Goal: Navigation & Orientation: Find specific page/section

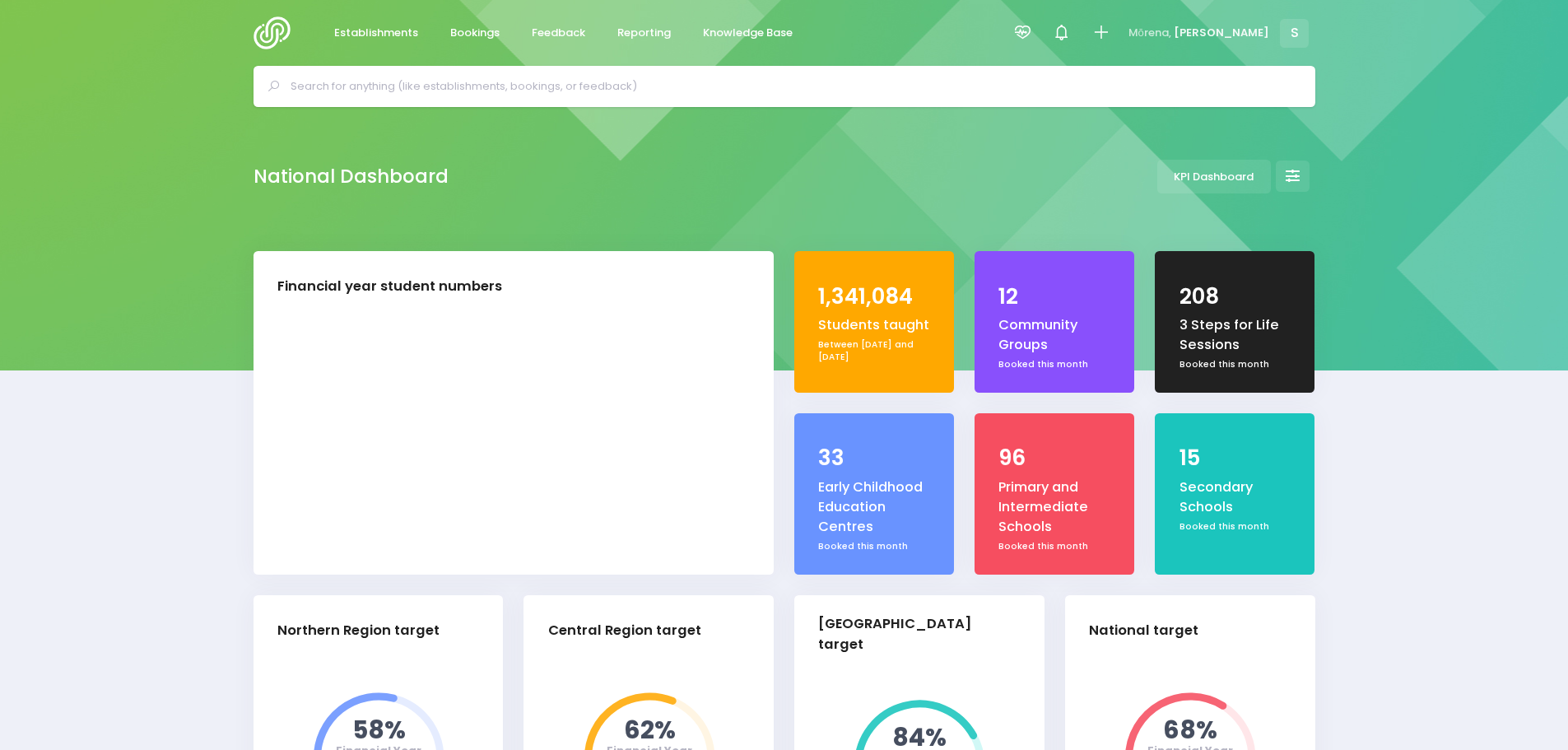
select select "5"
click at [532, 26] on span "Feedback" at bounding box center [559, 33] width 54 height 17
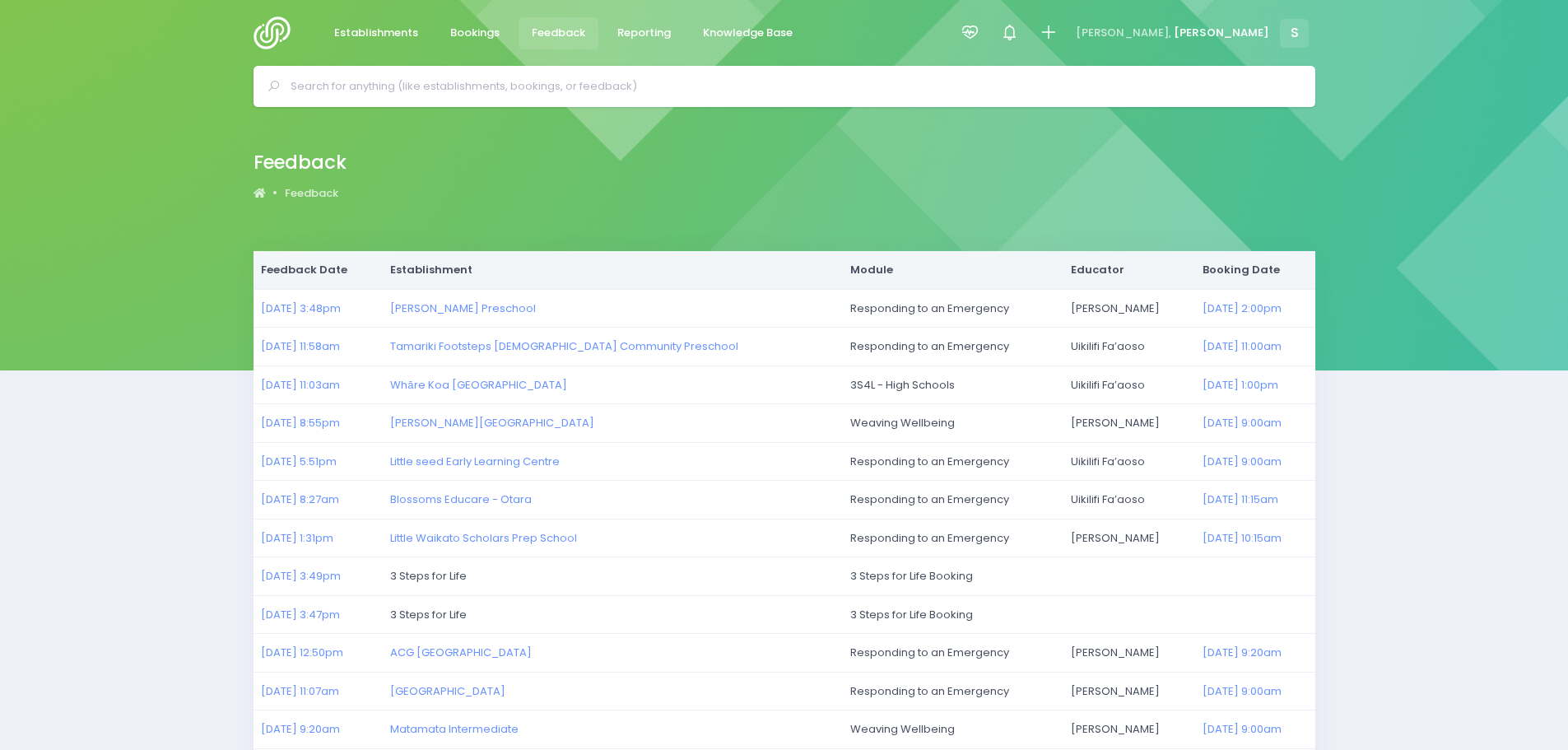
click at [274, 25] on img at bounding box center [276, 33] width 47 height 33
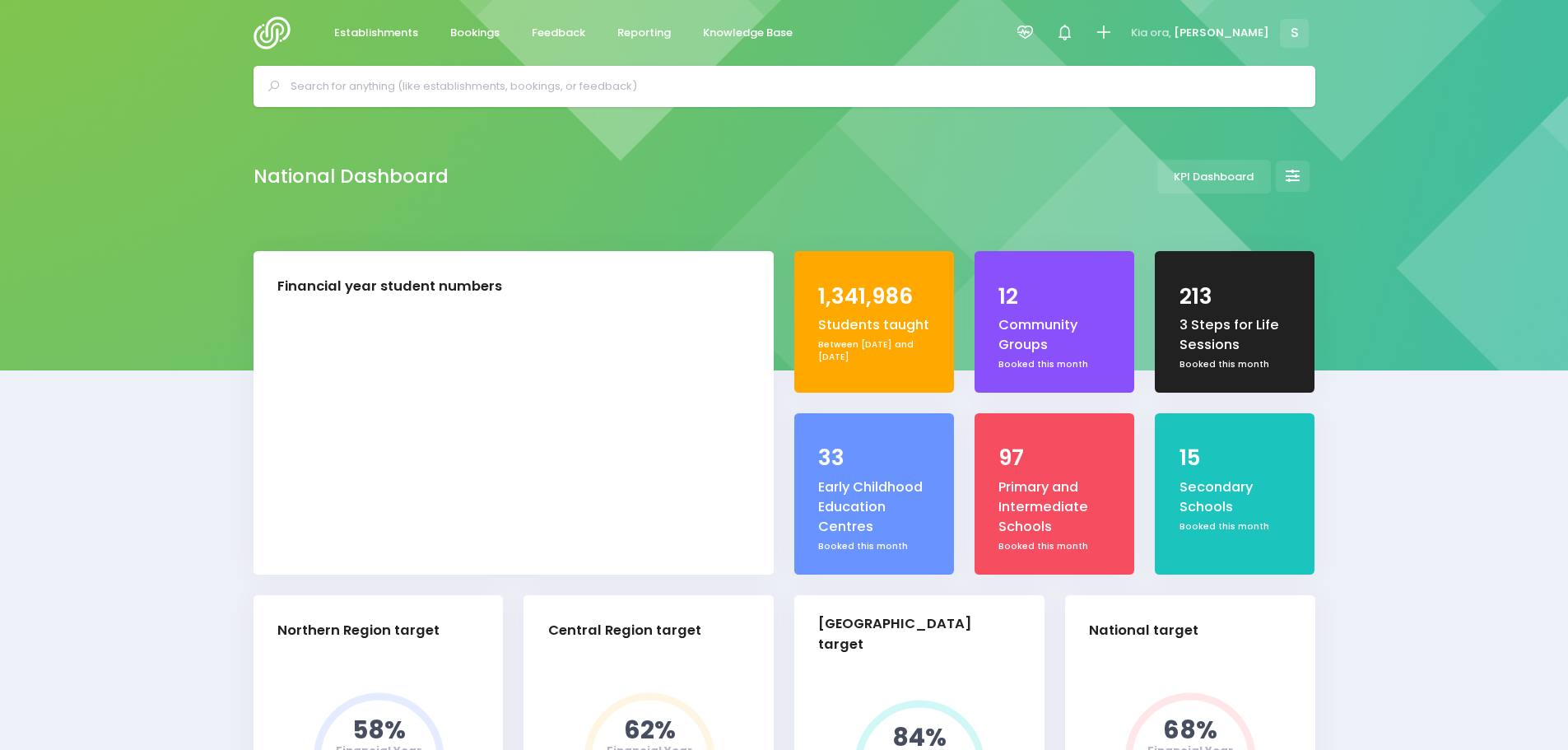
select select "5"
